Goal: Transaction & Acquisition: Purchase product/service

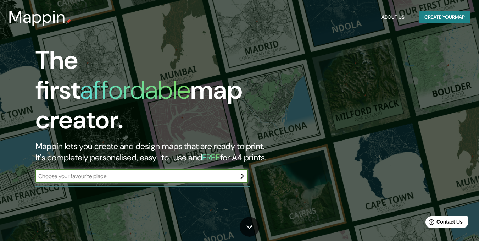
click at [99, 169] on div "​" at bounding box center [141, 176] width 213 height 14
type input "huanchaco"
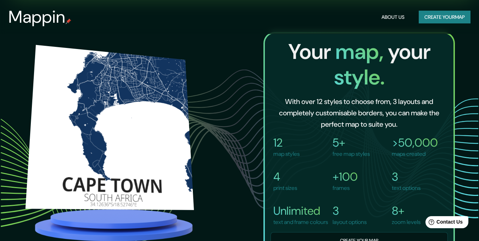
scroll to position [461, 0]
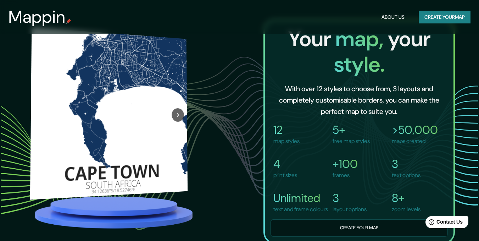
click at [175, 111] on icon "Next" at bounding box center [177, 115] width 7 height 8
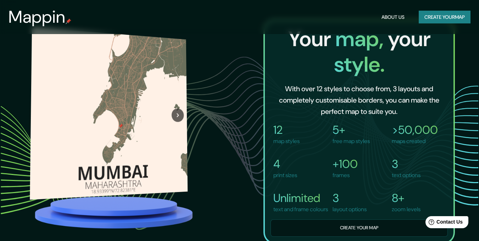
click at [175, 100] on div at bounding box center [178, 116] width 20 height 156
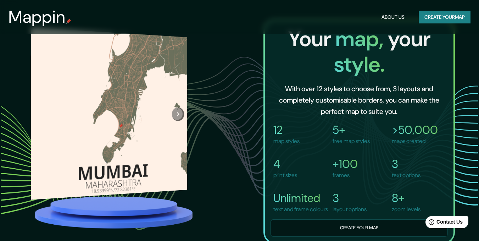
click at [173, 112] on button "Next" at bounding box center [178, 112] width 12 height 13
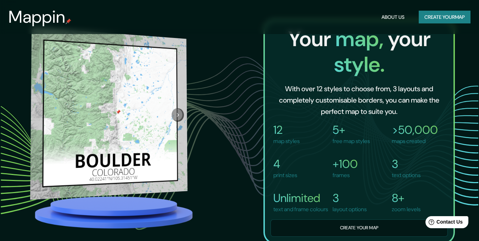
click at [174, 110] on icon "Next" at bounding box center [177, 114] width 7 height 8
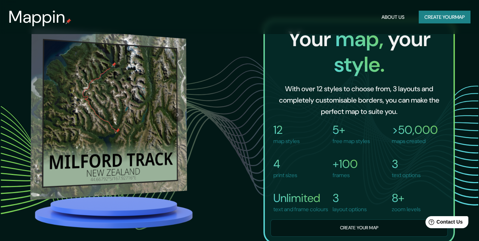
click at [177, 105] on div at bounding box center [177, 105] width 19 height 155
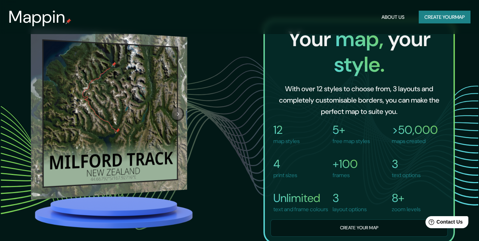
click at [173, 113] on button "Next" at bounding box center [178, 111] width 12 height 13
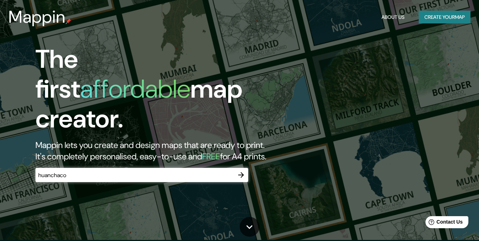
scroll to position [0, 0]
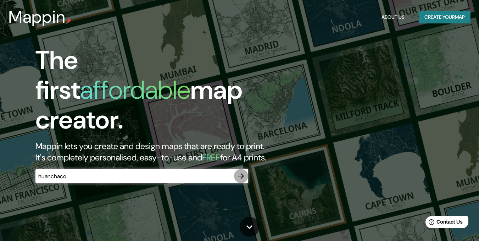
click at [239, 172] on icon "button" at bounding box center [241, 176] width 9 height 9
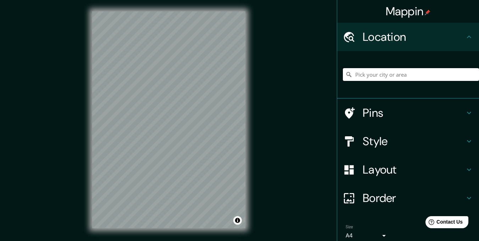
click at [404, 71] on input "Pick your city or area" at bounding box center [411, 74] width 136 height 13
click at [385, 73] on input "Pick your city or area" at bounding box center [411, 74] width 136 height 13
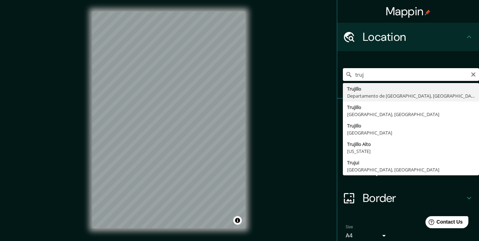
type input "[GEOGRAPHIC_DATA], [GEOGRAPHIC_DATA], [GEOGRAPHIC_DATA]"
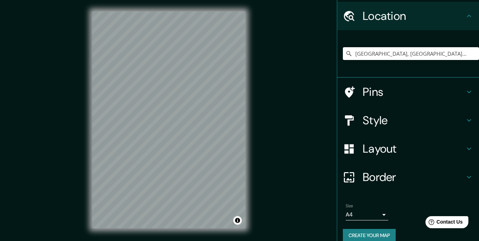
scroll to position [30, 0]
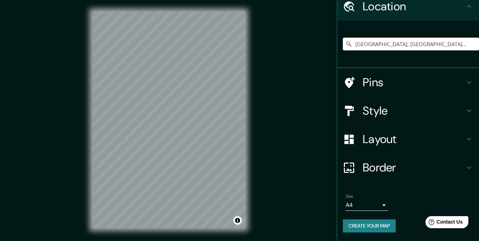
click at [375, 200] on body "Mappin Location [GEOGRAPHIC_DATA], [GEOGRAPHIC_DATA], [GEOGRAPHIC_DATA] Pins St…" at bounding box center [239, 120] width 479 height 241
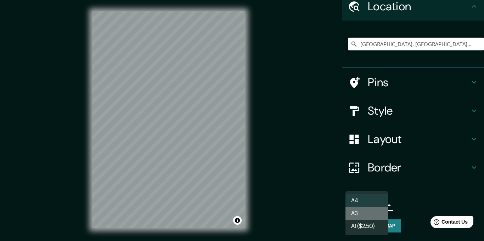
click at [376, 212] on li "A3" at bounding box center [366, 213] width 43 height 13
type input "a4"
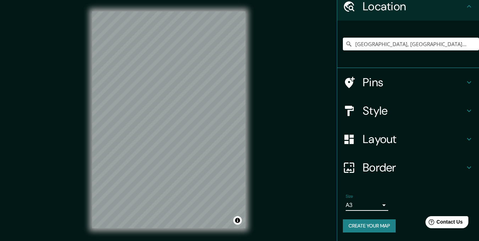
click at [390, 106] on h4 "Style" at bounding box center [414, 110] width 102 height 14
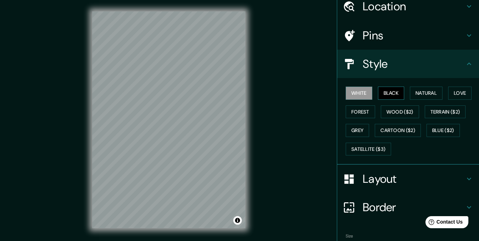
click at [393, 92] on button "Black" at bounding box center [391, 92] width 27 height 13
click at [413, 92] on button "Natural" at bounding box center [426, 92] width 33 height 13
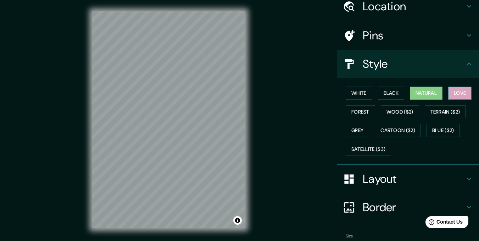
click at [453, 92] on button "Love" at bounding box center [459, 92] width 23 height 13
click at [360, 109] on button "Forest" at bounding box center [359, 111] width 29 height 13
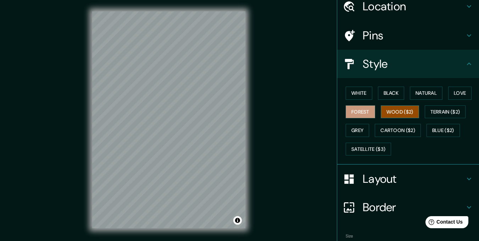
click at [390, 114] on button "Wood ($2)" at bounding box center [400, 111] width 38 height 13
click at [440, 114] on button "Terrain ($2)" at bounding box center [445, 111] width 41 height 13
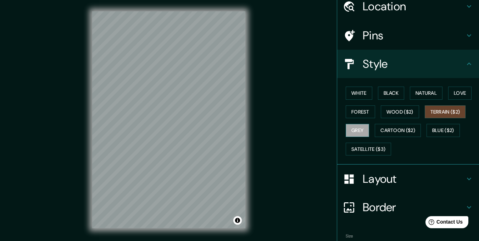
click at [352, 132] on button "Grey" at bounding box center [356, 130] width 23 height 13
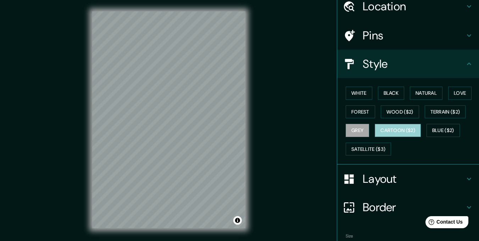
click at [390, 134] on button "Cartoon ($2)" at bounding box center [398, 130] width 46 height 13
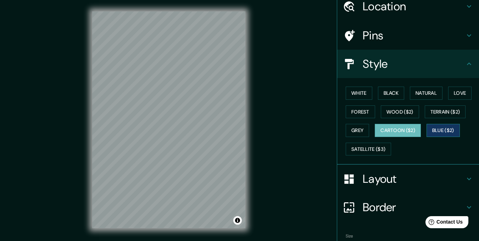
click at [447, 126] on button "Blue ($2)" at bounding box center [442, 130] width 33 height 13
click at [357, 95] on button "White" at bounding box center [358, 92] width 27 height 13
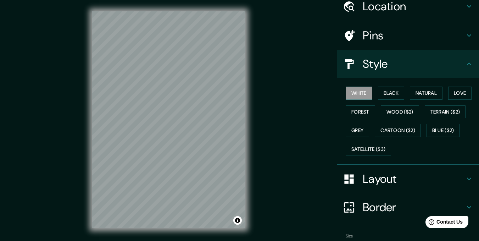
click at [389, 182] on h4 "Layout" at bounding box center [414, 179] width 102 height 14
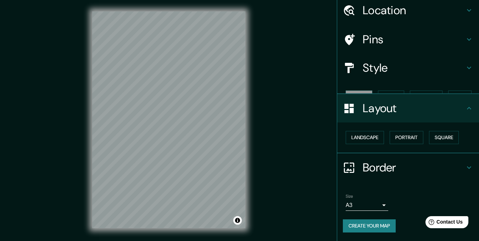
scroll to position [14, 0]
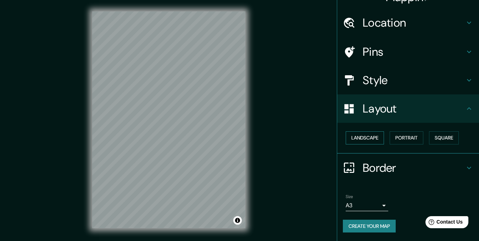
click at [369, 141] on button "Landscape" at bounding box center [364, 137] width 38 height 13
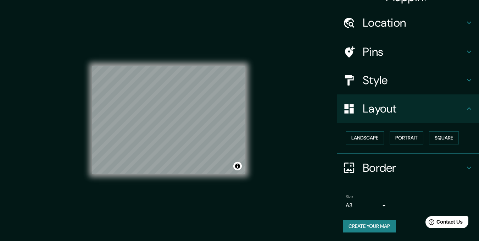
click at [273, 176] on div "Mappin Location [GEOGRAPHIC_DATA], [GEOGRAPHIC_DATA], [GEOGRAPHIC_DATA] Pins St…" at bounding box center [239, 125] width 479 height 251
click at [432, 54] on h4 "Pins" at bounding box center [414, 52] width 102 height 14
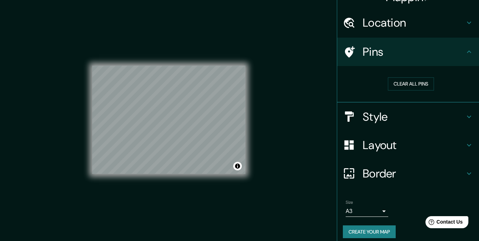
click at [432, 54] on h4 "Pins" at bounding box center [414, 52] width 102 height 14
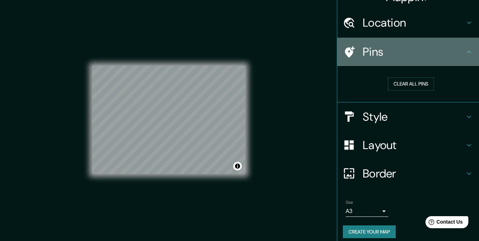
click at [469, 52] on div "Pins" at bounding box center [408, 52] width 142 height 28
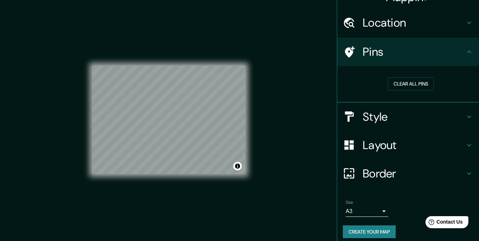
click at [467, 52] on icon at bounding box center [469, 51] width 9 height 9
click at [451, 111] on h4 "Style" at bounding box center [414, 116] width 102 height 14
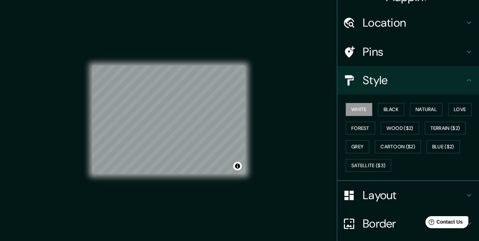
click at [403, 108] on div "White Black Natural Love Forest Wood ($2) Terrain ($2) Grey Cartoon ($2) Blue (…" at bounding box center [411, 137] width 136 height 74
click at [378, 107] on button "Black" at bounding box center [391, 109] width 27 height 13
click at [421, 109] on button "Natural" at bounding box center [426, 109] width 33 height 13
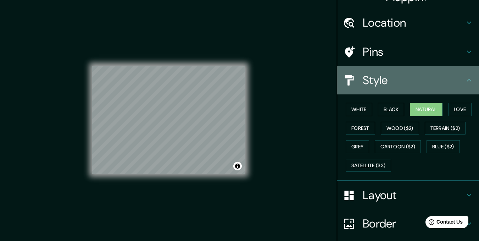
click at [405, 88] on div "Style" at bounding box center [408, 80] width 142 height 28
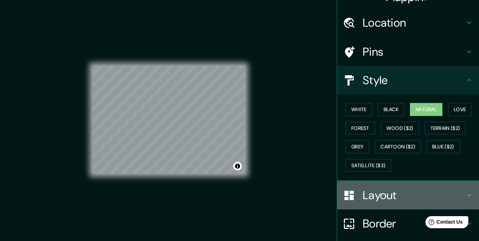
click at [414, 188] on h4 "Layout" at bounding box center [414, 195] width 102 height 14
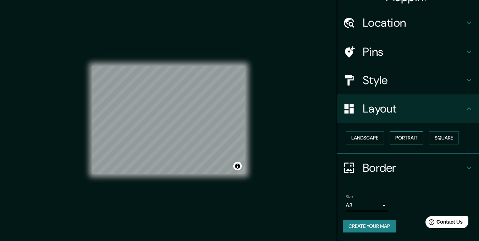
click at [416, 135] on button "Portrait" at bounding box center [406, 137] width 34 height 13
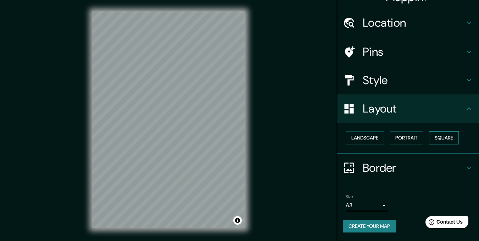
click at [441, 140] on button "Square" at bounding box center [444, 137] width 30 height 13
